Goal: Find specific page/section: Find specific page/section

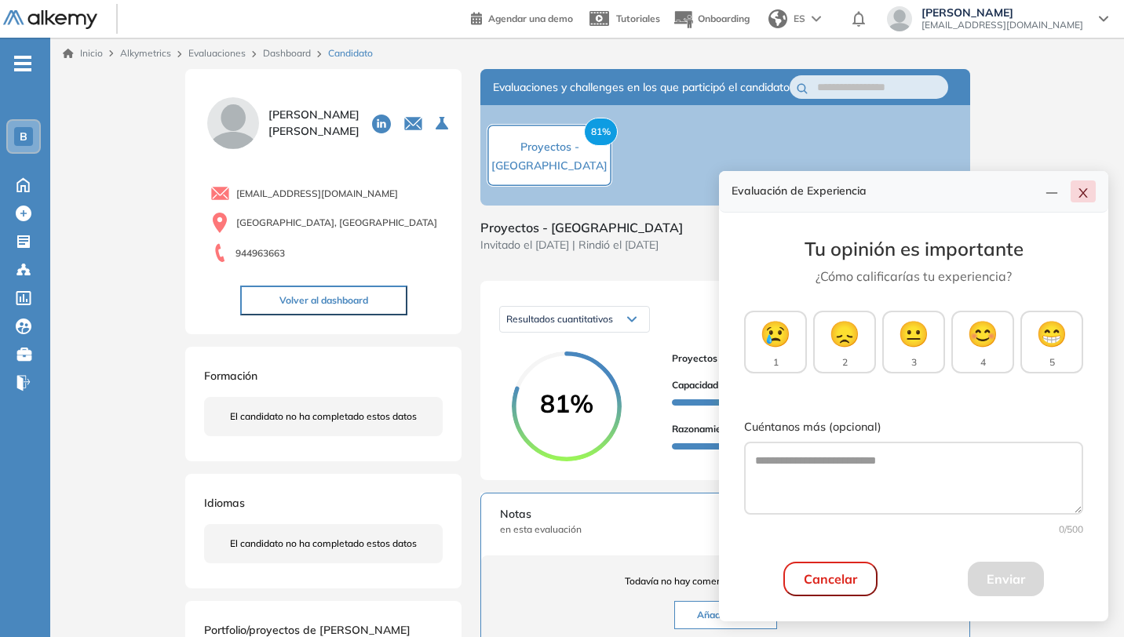
click at [1081, 190] on icon "close" at bounding box center [1083, 193] width 13 height 13
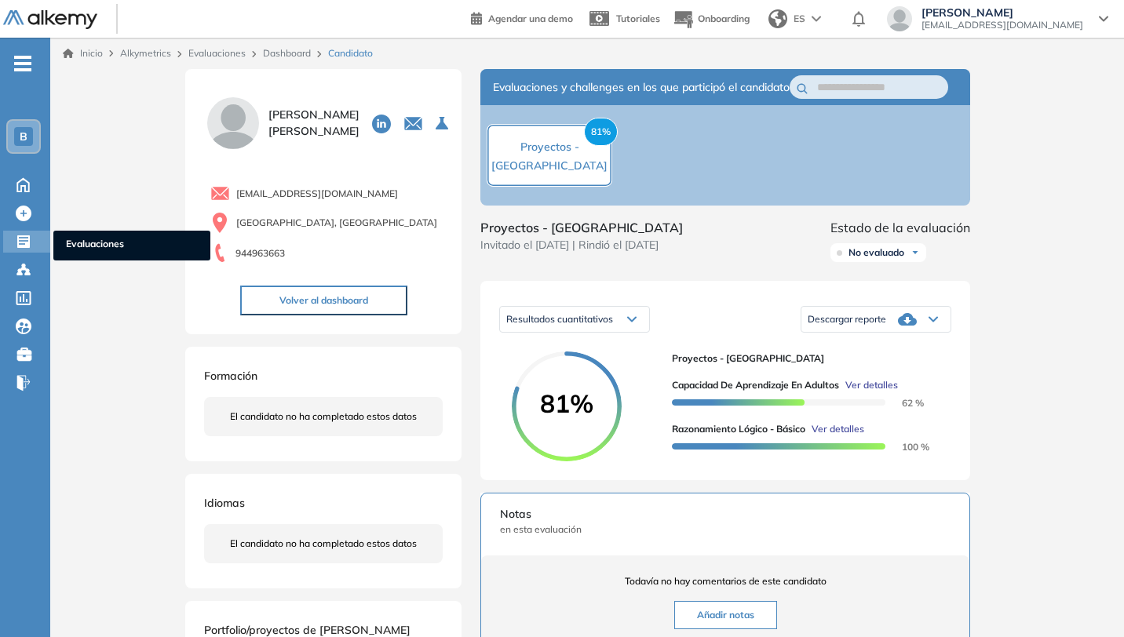
click at [27, 242] on icon at bounding box center [23, 241] width 13 height 13
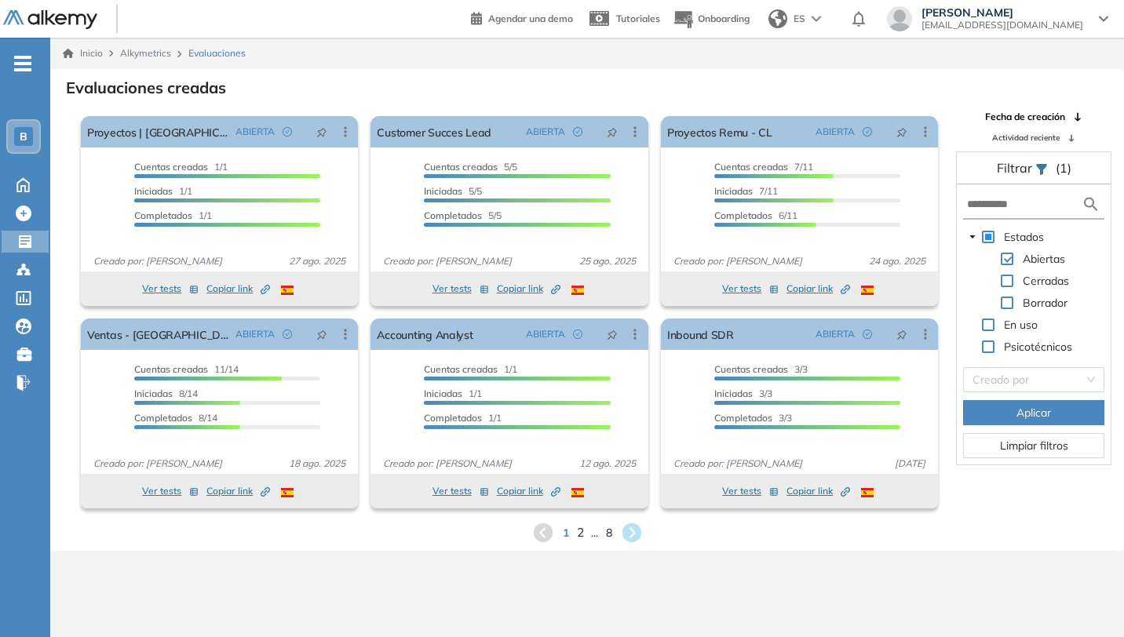
click at [582, 532] on span "2" at bounding box center [579, 532] width 7 height 18
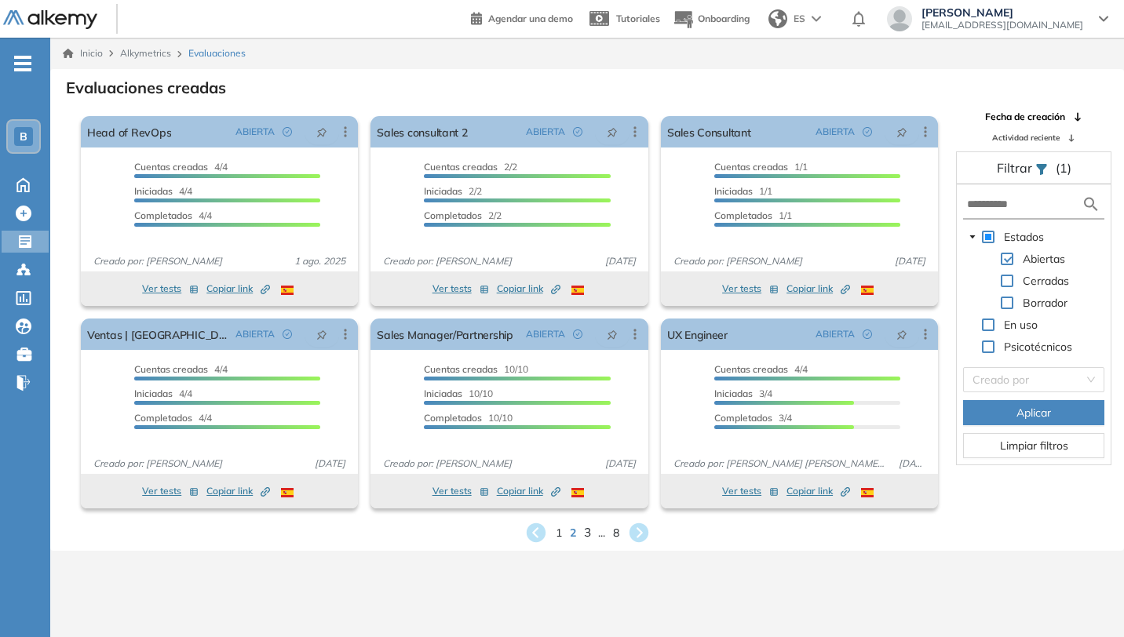
click at [585, 534] on span "3" at bounding box center [586, 532] width 7 height 18
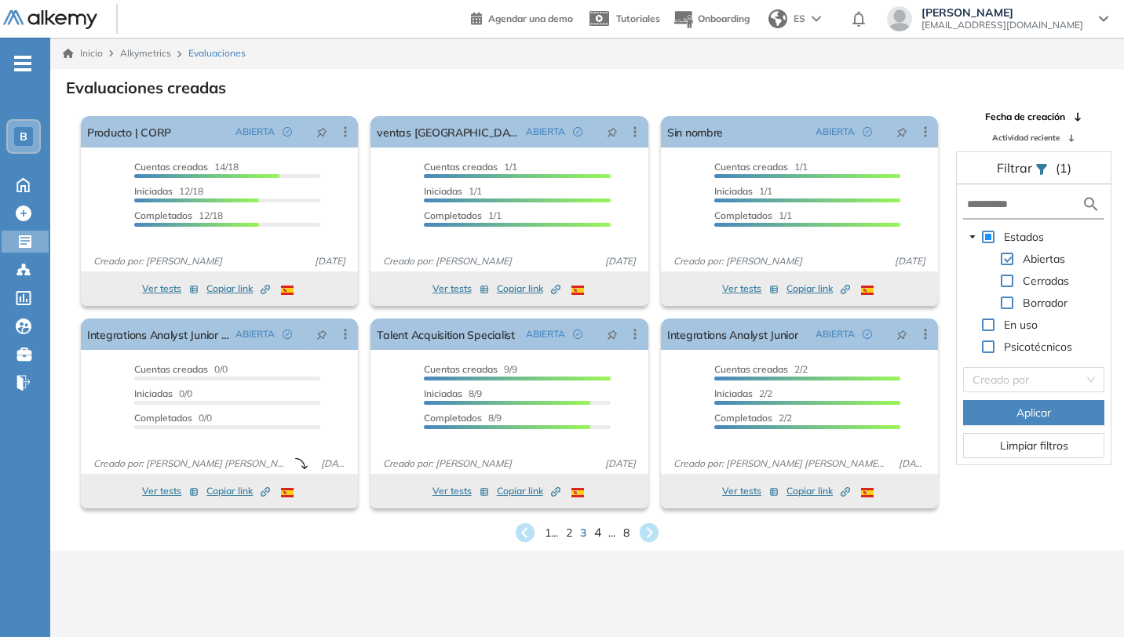
click at [596, 534] on span "4" at bounding box center [597, 532] width 7 height 18
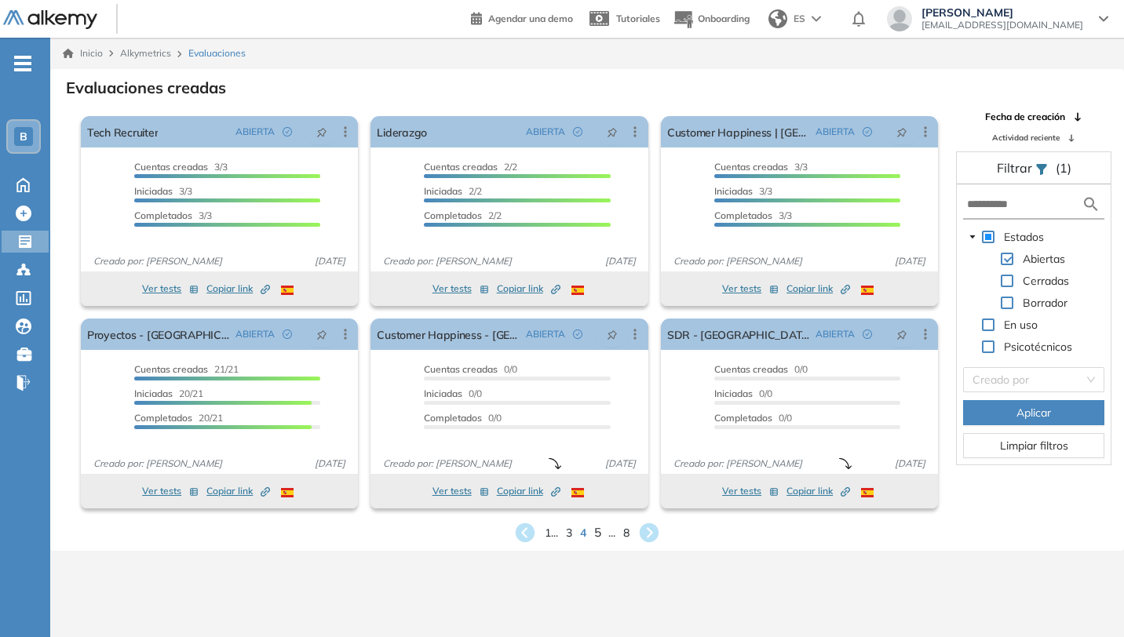
click at [596, 534] on span "5" at bounding box center [597, 532] width 7 height 18
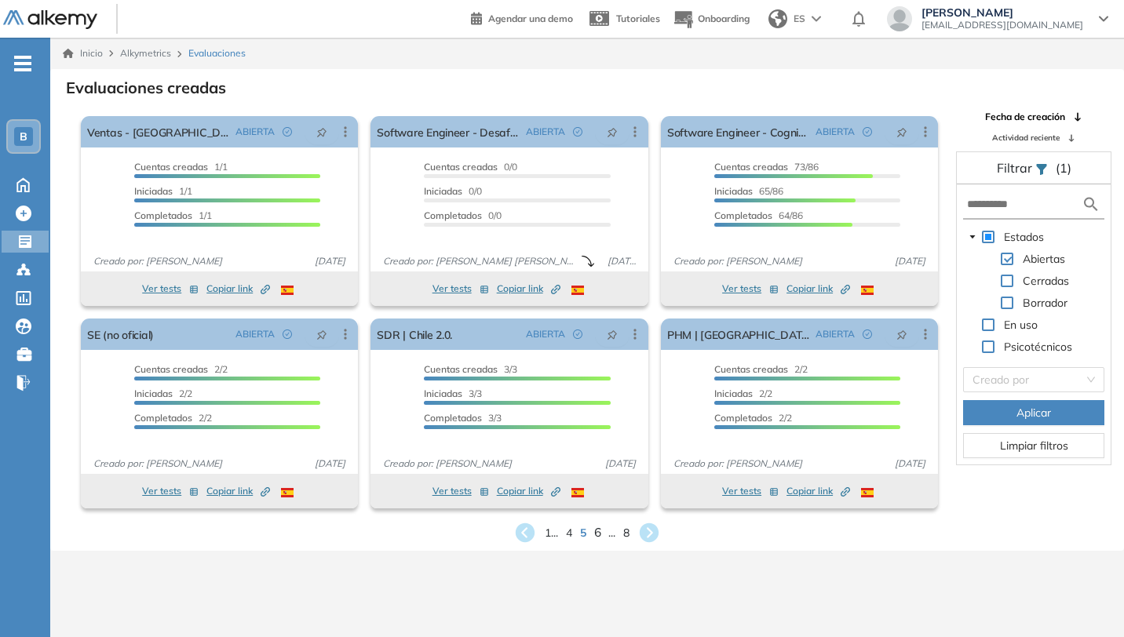
click at [599, 532] on span "6" at bounding box center [597, 532] width 7 height 18
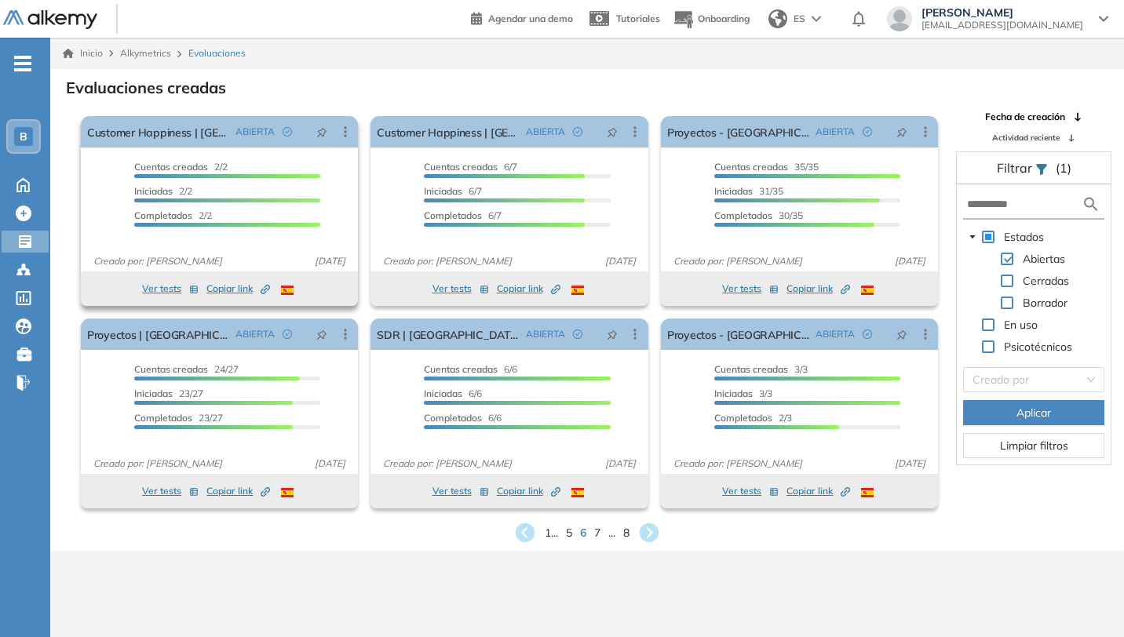
click at [229, 286] on span "Copiar link Created by potrace 1.16, written by [PERSON_NAME] [DATE]-[DATE]" at bounding box center [238, 289] width 64 height 14
